Goal: Communication & Community: Answer question/provide support

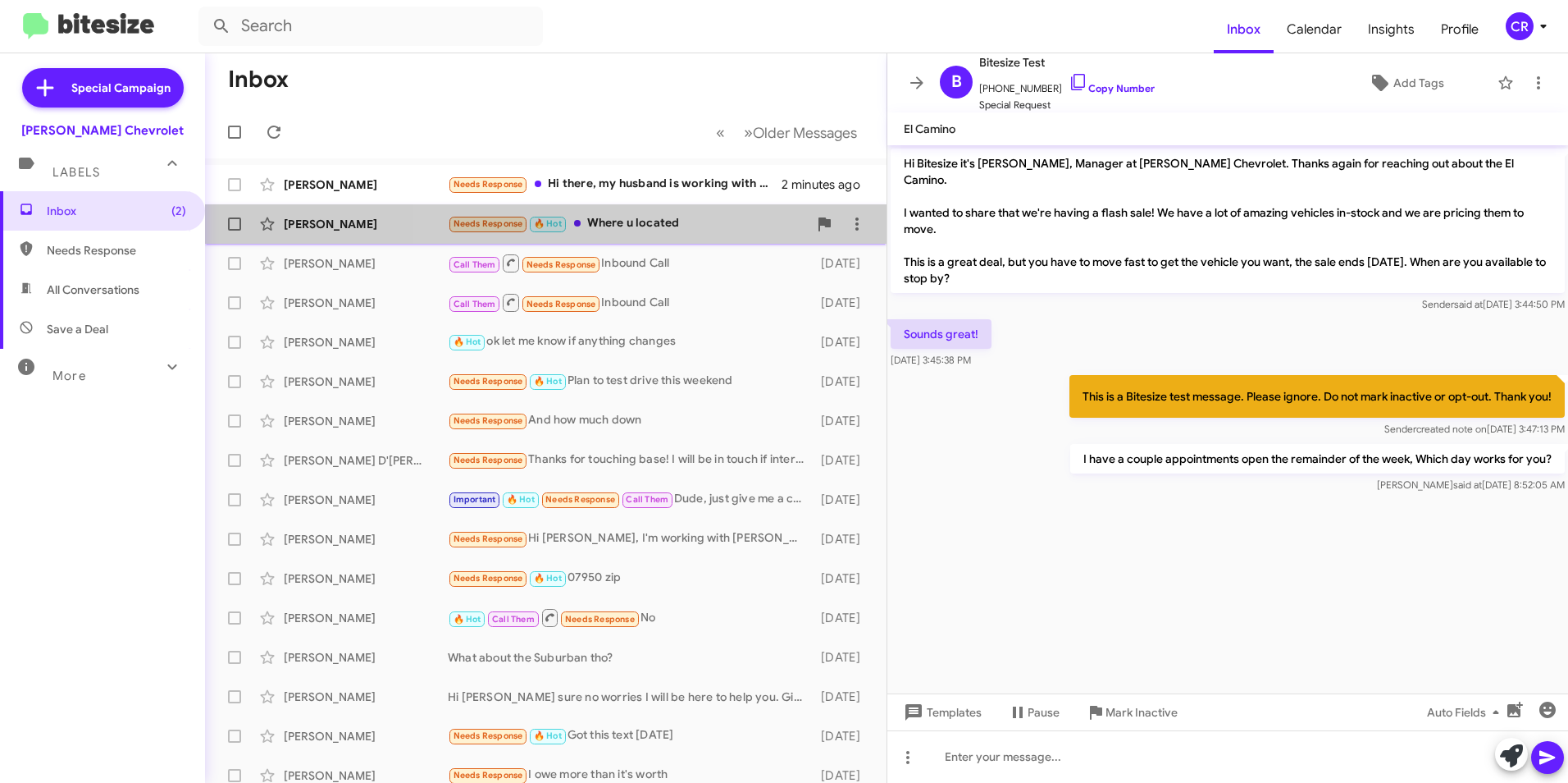
click at [646, 225] on div "Needs Response 🔥 Hot Where u located" at bounding box center [627, 223] width 360 height 19
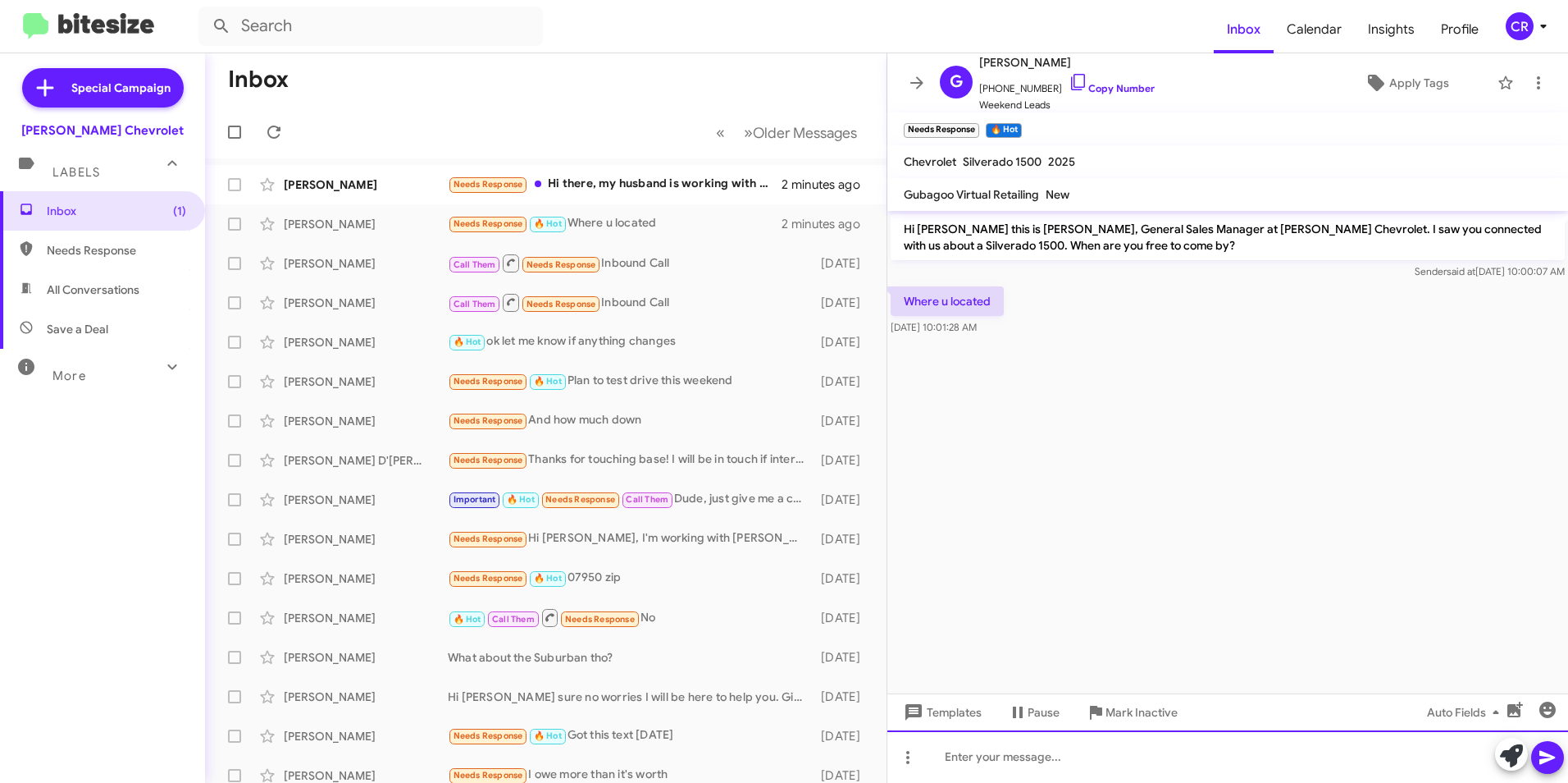
click at [1065, 756] on div at bounding box center [1227, 756] width 681 height 53
click at [1547, 758] on icon at bounding box center [1547, 757] width 16 height 14
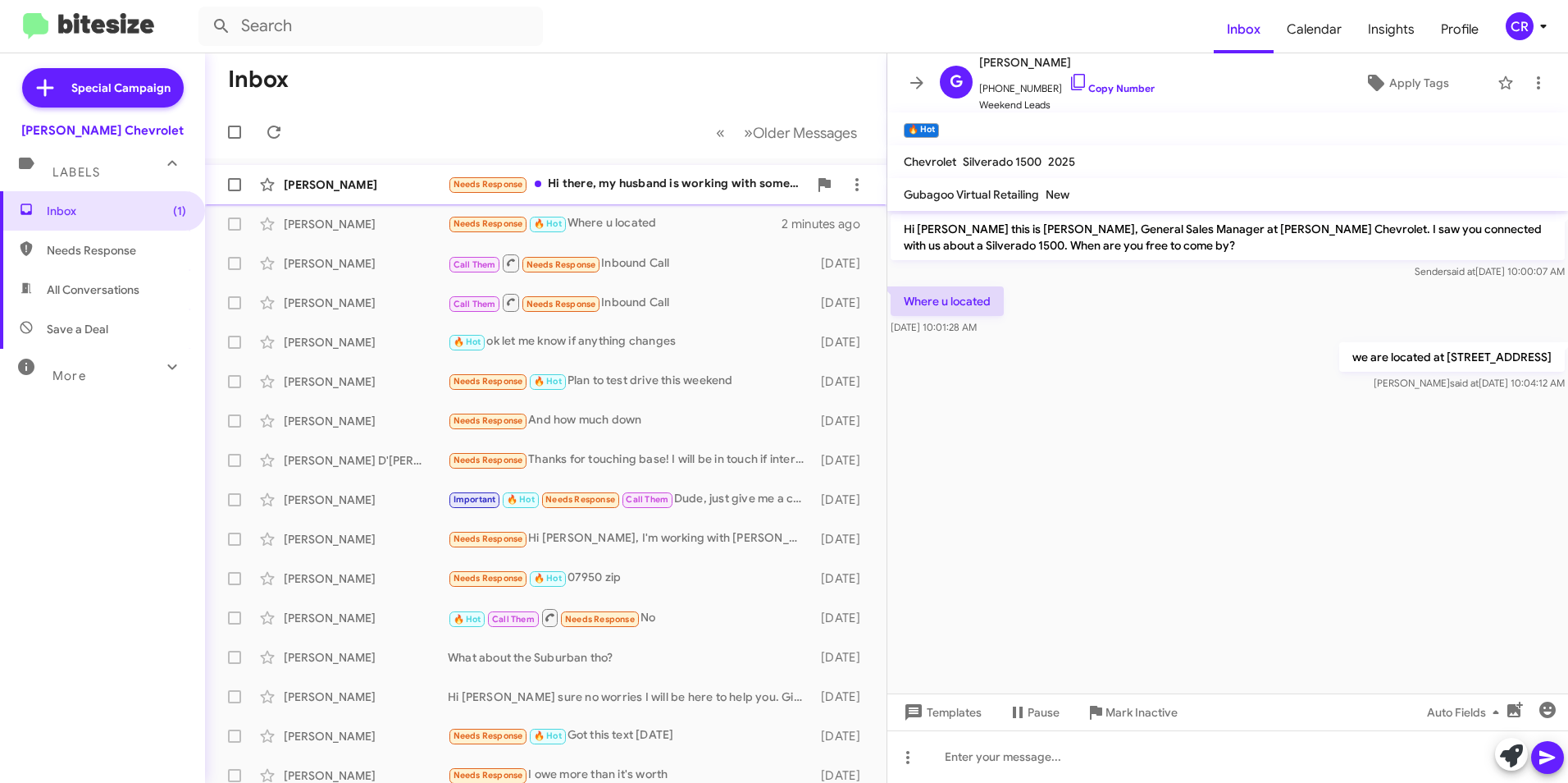
click at [577, 182] on div "Needs Response Hi there, my husband is working with someone I believe already" at bounding box center [627, 184] width 360 height 19
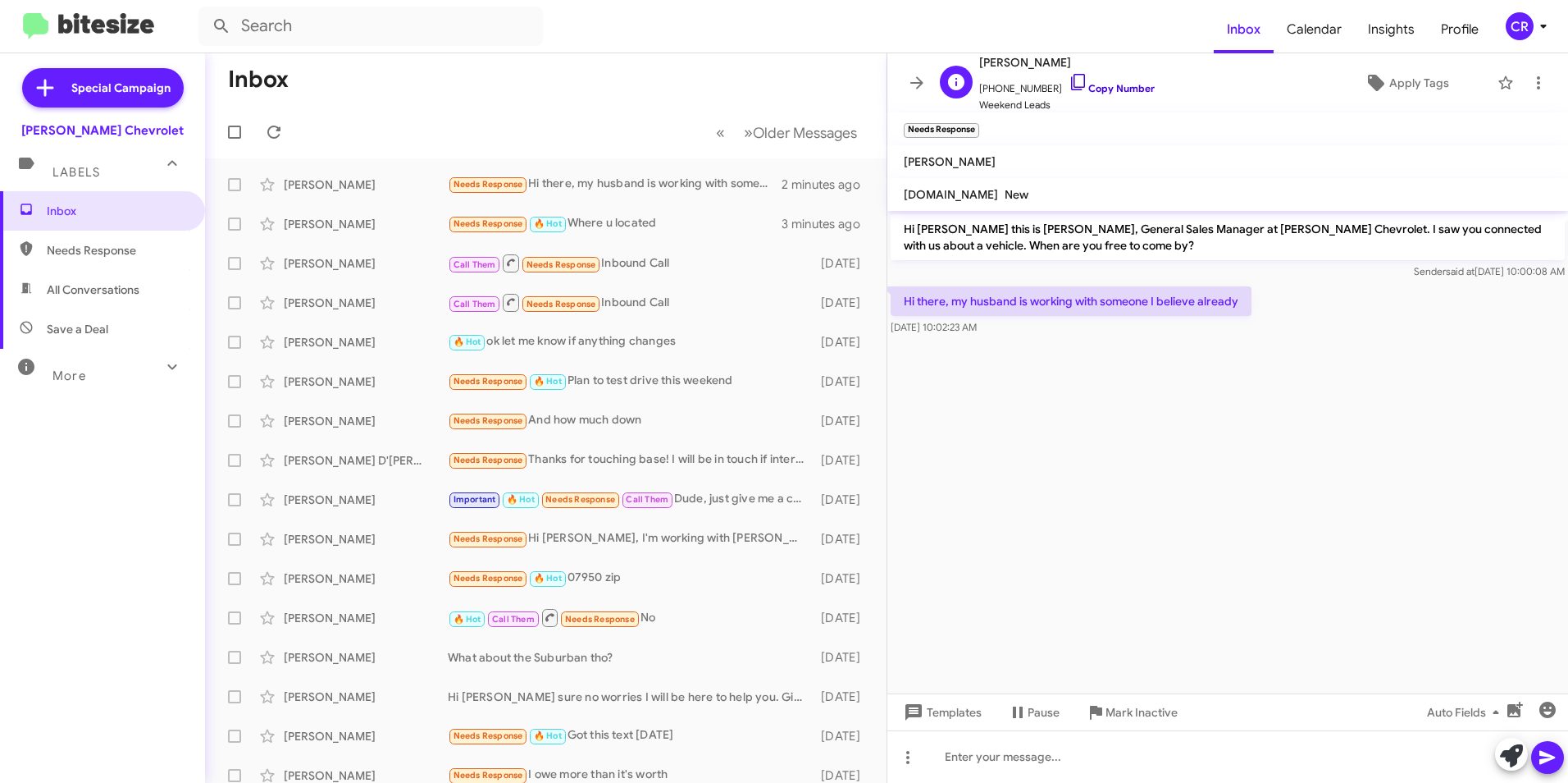
click at [1109, 86] on link "Copy Number" at bounding box center [1110, 88] width 86 height 12
click at [608, 218] on div "Needs Response 🔥 Hot Where u located" at bounding box center [627, 223] width 360 height 19
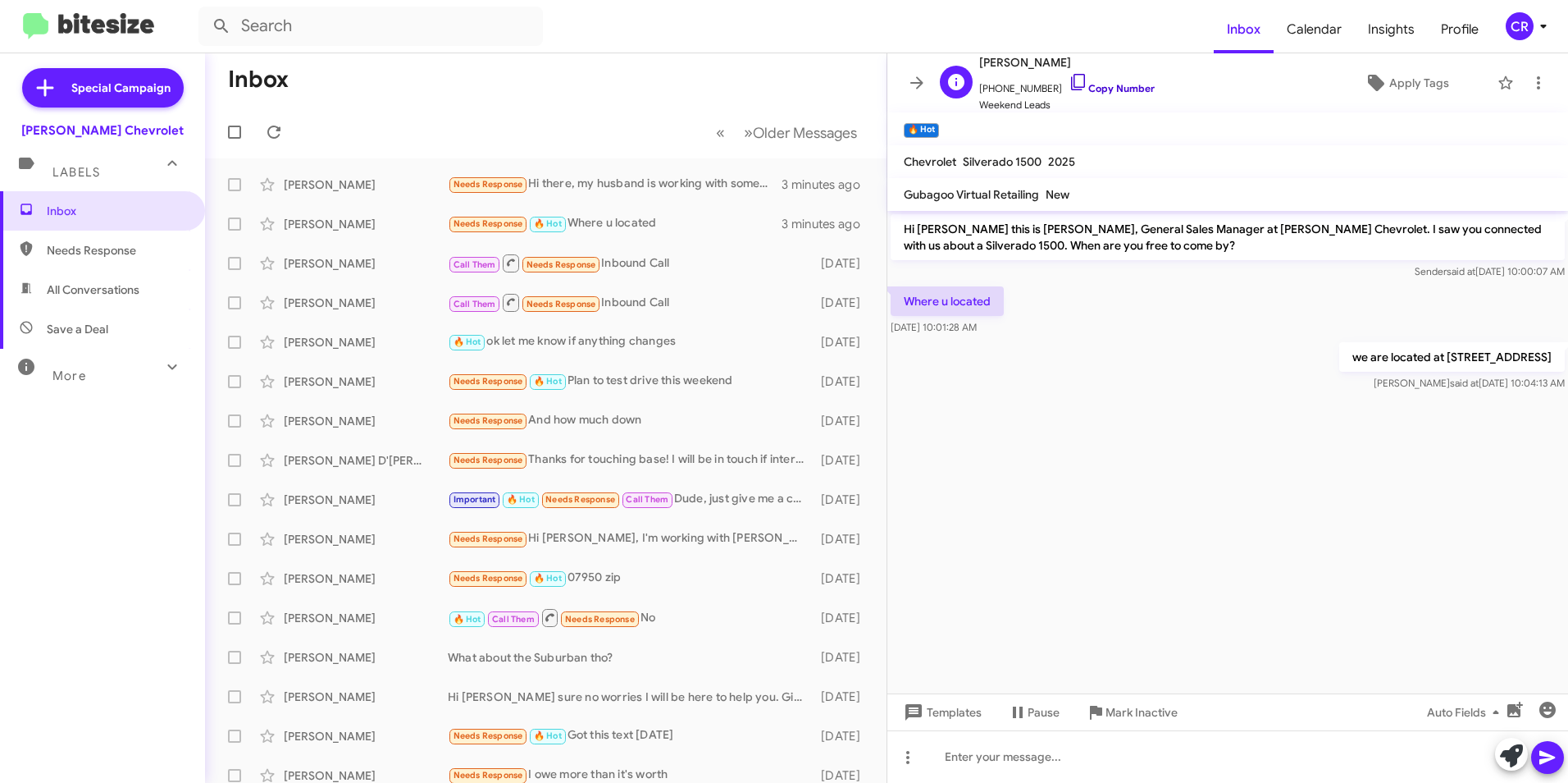
click at [1104, 84] on link "Copy Number" at bounding box center [1110, 88] width 86 height 12
click at [660, 259] on div "Call Them Needs Response Inbound Call" at bounding box center [627, 263] width 360 height 20
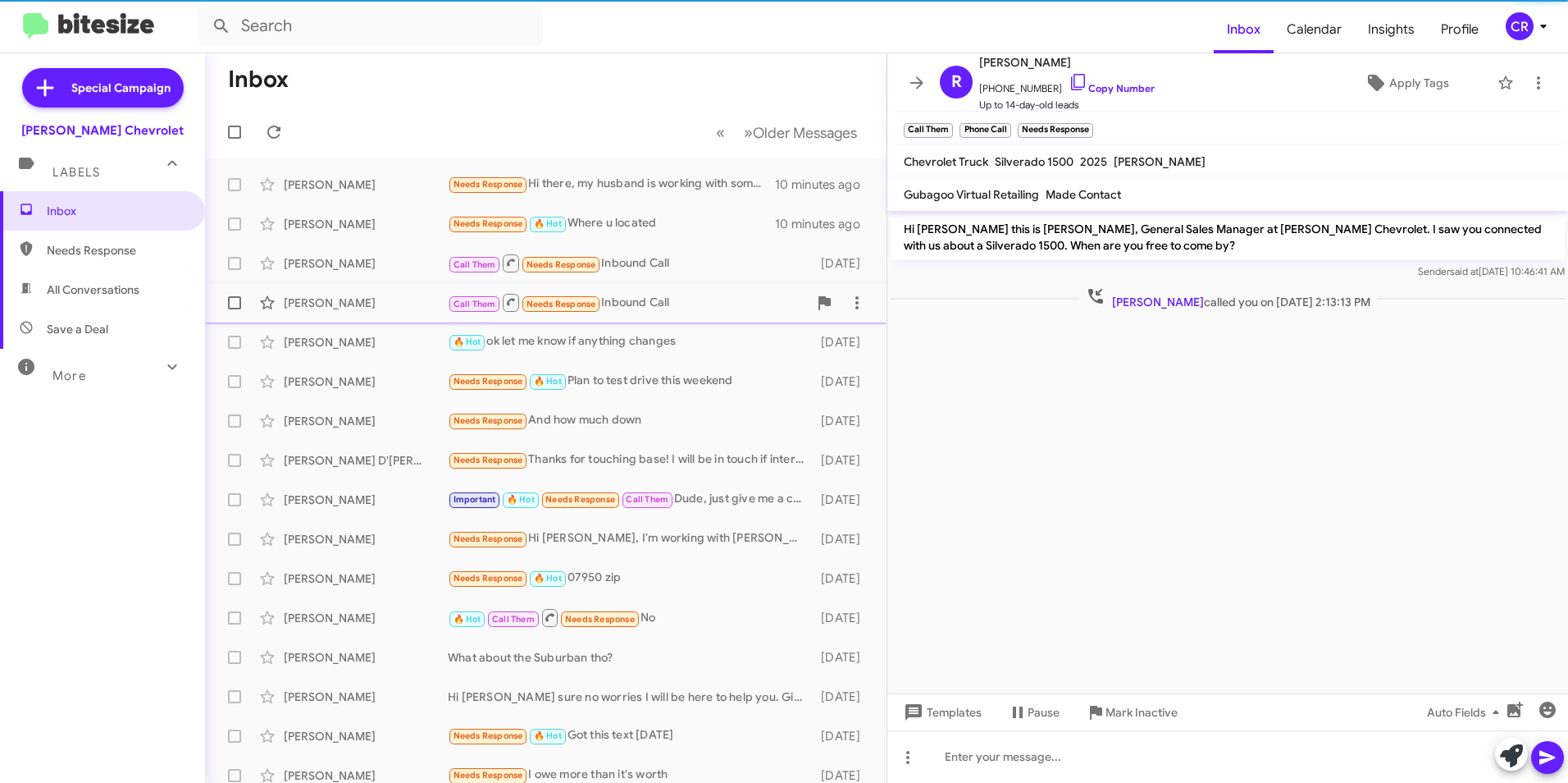
click at [643, 298] on div "Call Them Needs Response Inbound Call" at bounding box center [627, 302] width 360 height 20
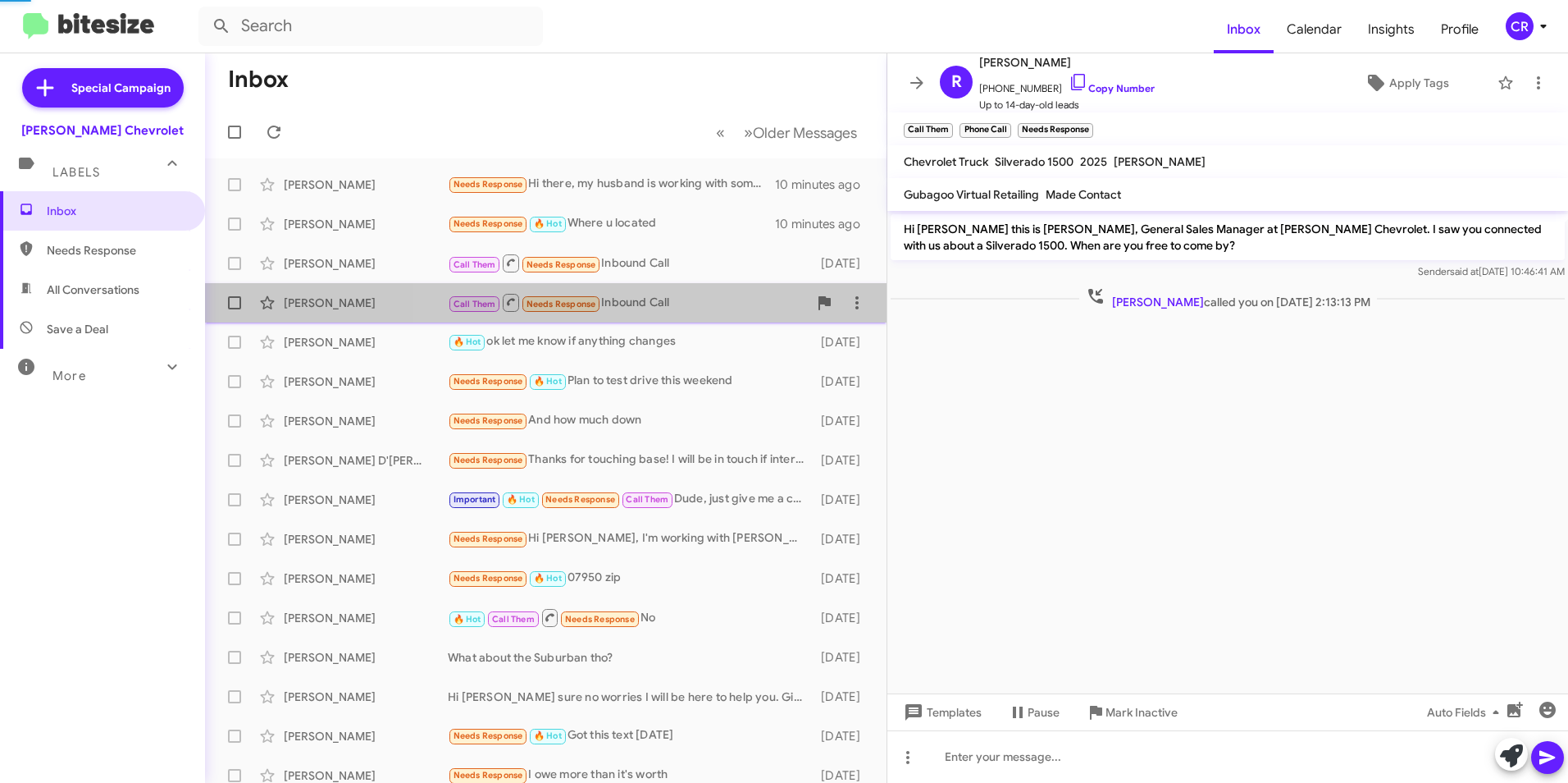
scroll to position [223, 0]
